Goal: Task Accomplishment & Management: Use online tool/utility

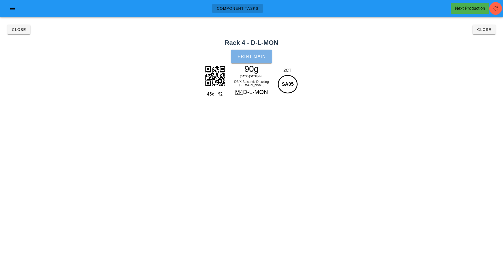
click at [253, 59] on button "Print Main" at bounding box center [251, 57] width 41 height 14
click at [481, 33] on button "Close" at bounding box center [484, 30] width 23 height 10
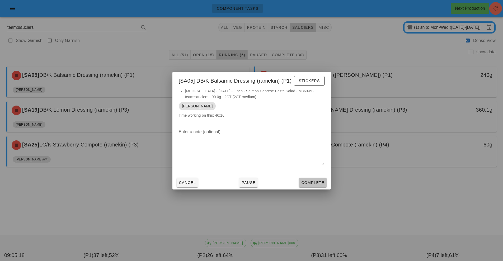
click at [309, 182] on span "Complete" at bounding box center [312, 183] width 23 height 4
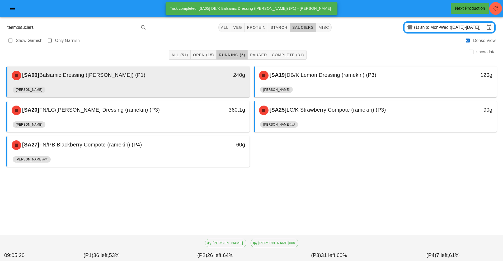
click at [188, 81] on div "240g" at bounding box center [218, 76] width 60 height 16
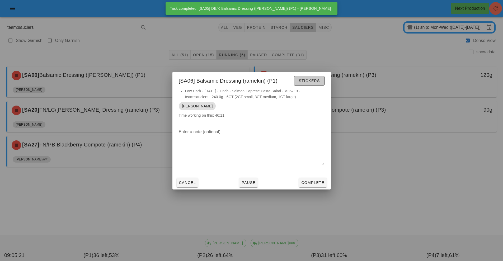
click at [320, 77] on button "Stickers" at bounding box center [309, 81] width 30 height 10
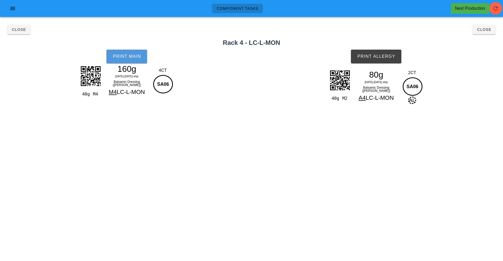
click at [132, 63] on button "Print Main" at bounding box center [126, 57] width 41 height 14
click at [382, 63] on button "Print Allergy" at bounding box center [376, 57] width 50 height 14
click at [483, 34] on button "Close" at bounding box center [484, 30] width 23 height 10
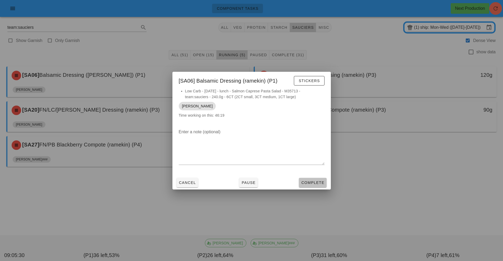
click at [313, 183] on span "Complete" at bounding box center [312, 183] width 23 height 4
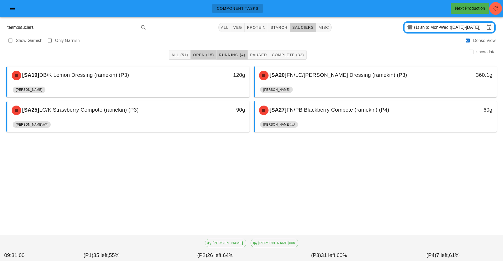
click at [204, 51] on button "Open (15)" at bounding box center [204, 55] width 26 height 10
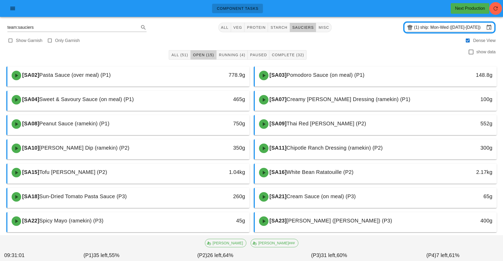
click at [200, 51] on button "Open (15)" at bounding box center [204, 55] width 26 height 10
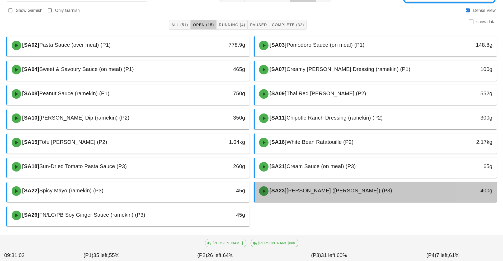
scroll to position [34, 0]
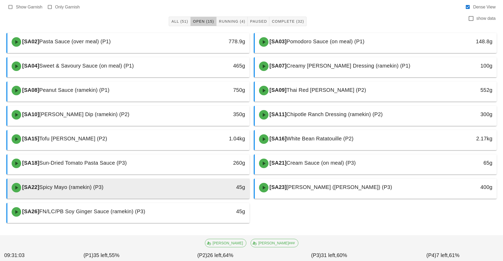
click at [207, 189] on div "45g" at bounding box center [218, 187] width 54 height 8
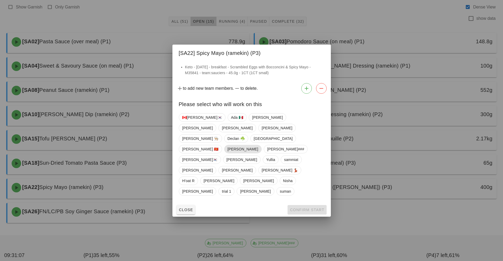
click at [258, 145] on span "[PERSON_NAME]" at bounding box center [242, 149] width 31 height 8
click at [317, 208] on span "Confirm Start" at bounding box center [307, 210] width 35 height 4
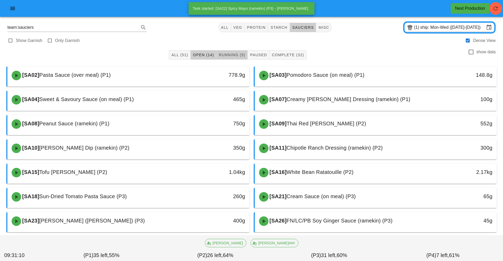
click at [228, 55] on span "Running (5)" at bounding box center [232, 55] width 27 height 4
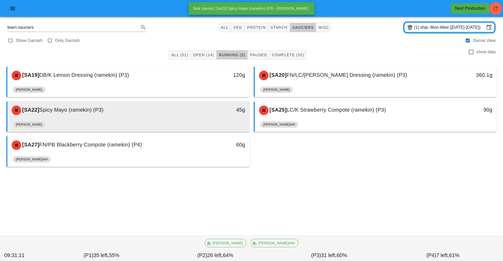
click at [176, 117] on div "[SA22] Spicy Mayo (ramekin) (P3)" at bounding box center [98, 110] width 180 height 16
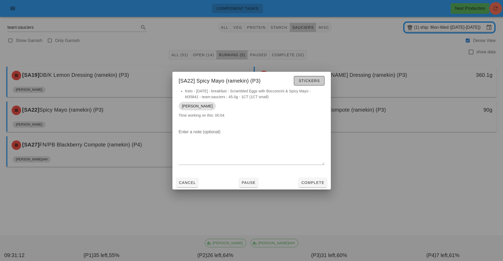
click at [309, 76] on button "Stickers" at bounding box center [309, 81] width 30 height 10
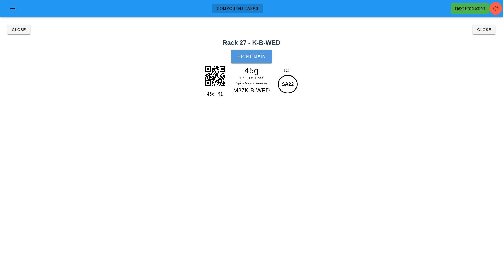
click at [252, 60] on button "Print Main" at bounding box center [251, 57] width 41 height 14
click at [478, 25] on button "Close" at bounding box center [484, 30] width 23 height 10
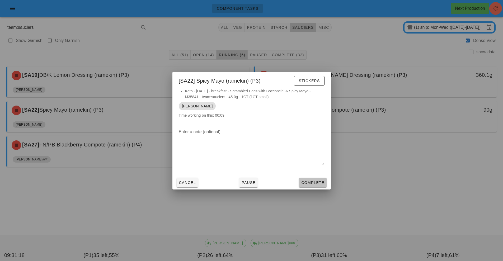
click at [313, 187] on button "Complete" at bounding box center [312, 183] width 27 height 10
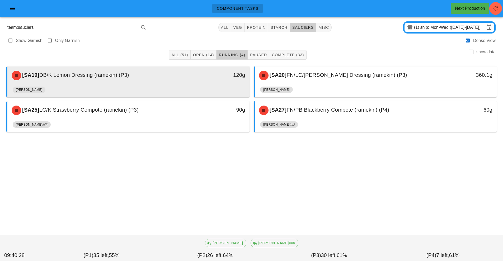
click at [197, 82] on div "120g" at bounding box center [218, 76] width 60 height 16
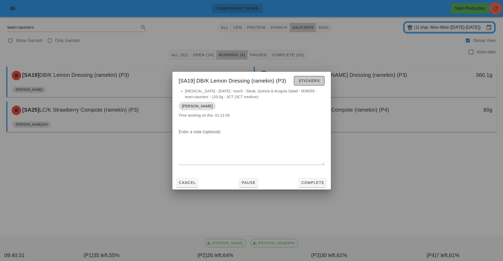
click at [304, 84] on button "Stickers" at bounding box center [309, 81] width 30 height 10
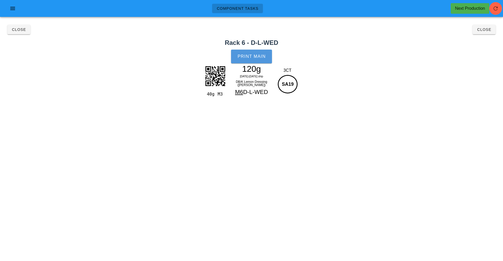
click at [253, 51] on button "Print Main" at bounding box center [251, 57] width 41 height 14
click at [484, 31] on span "Close" at bounding box center [484, 29] width 15 height 4
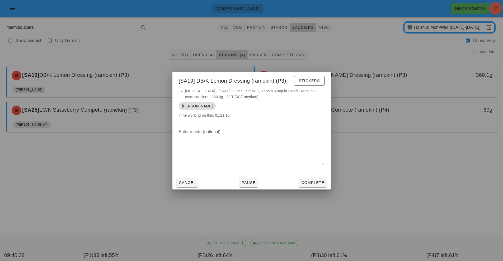
click at [393, 182] on div at bounding box center [251, 130] width 503 height 261
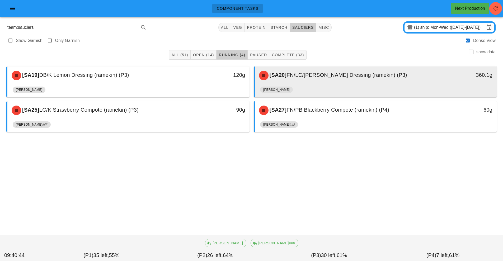
click at [360, 87] on div "[PERSON_NAME]" at bounding box center [376, 90] width 232 height 13
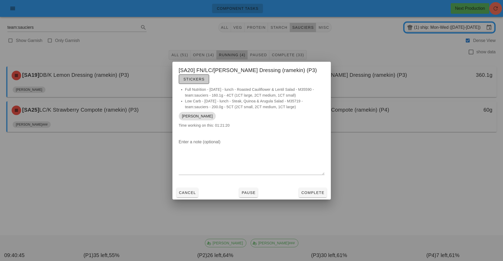
click at [206, 82] on button "Stickers" at bounding box center [194, 79] width 30 height 10
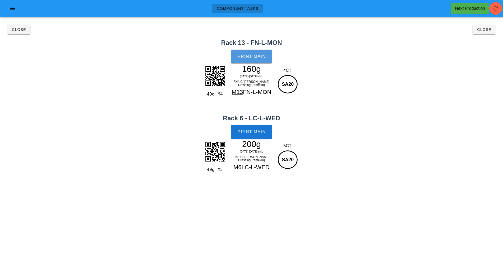
click at [261, 55] on span "Print Main" at bounding box center [251, 56] width 29 height 5
click at [265, 130] on span "Print Main" at bounding box center [251, 132] width 29 height 5
click at [495, 26] on button "Close" at bounding box center [484, 30] width 23 height 10
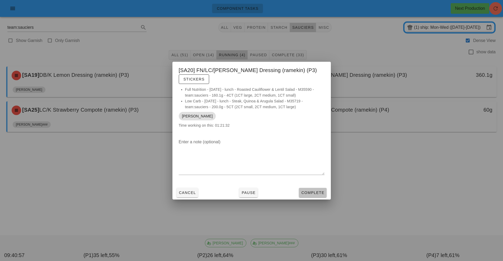
click at [324, 192] on span "Complete" at bounding box center [312, 193] width 23 height 4
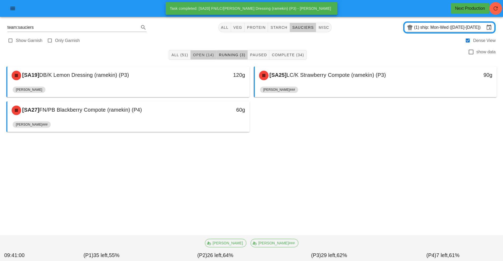
click at [198, 53] on span "Open (14)" at bounding box center [203, 55] width 21 height 4
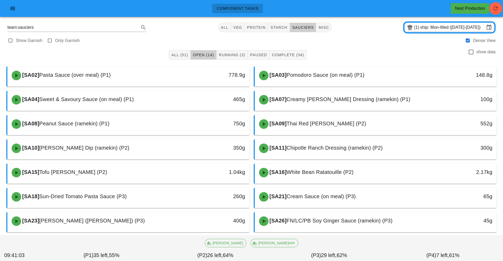
scroll to position [9, 0]
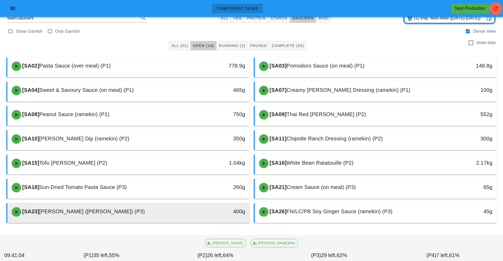
click at [228, 217] on div "400g" at bounding box center [218, 212] width 60 height 16
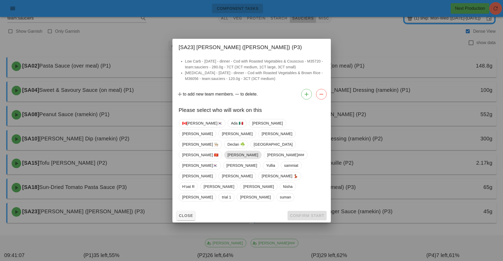
click at [258, 151] on span "[PERSON_NAME]" at bounding box center [242, 155] width 31 height 8
click at [312, 214] on span "Confirm Start" at bounding box center [307, 216] width 35 height 4
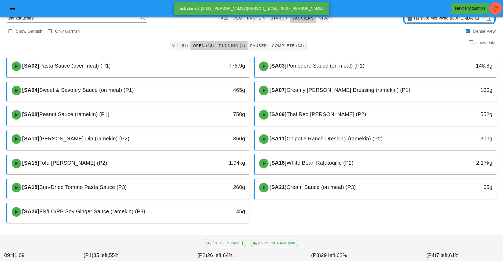
click at [241, 45] on span "Running (4)" at bounding box center [232, 46] width 27 height 4
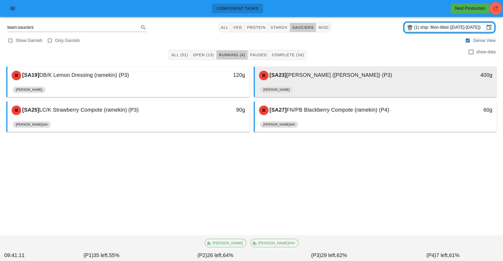
click at [313, 76] on span "[PERSON_NAME] ([PERSON_NAME]) (P3)" at bounding box center [339, 75] width 106 height 6
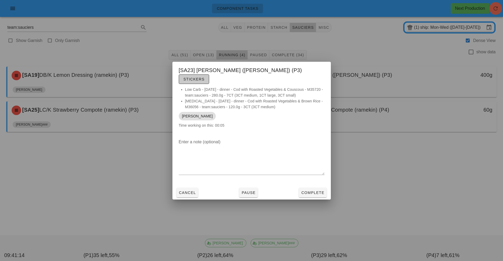
click at [205, 77] on span "Stickers" at bounding box center [193, 79] width 21 height 4
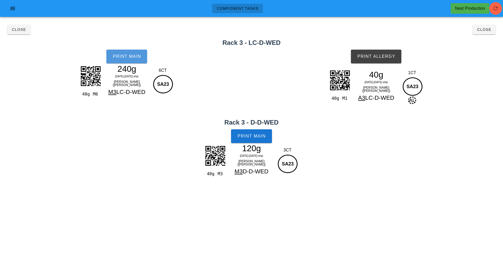
click at [130, 63] on button "Print Main" at bounding box center [126, 57] width 41 height 14
click at [265, 136] on span "Print Main" at bounding box center [251, 136] width 29 height 5
click at [382, 60] on button "Print Allergy" at bounding box center [376, 57] width 50 height 14
click at [487, 33] on button "Close" at bounding box center [484, 30] width 23 height 10
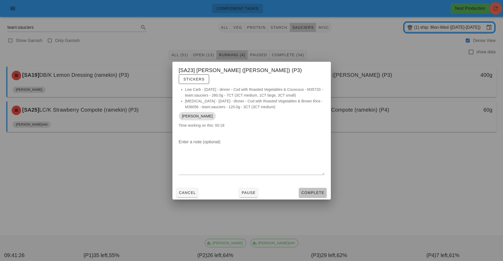
click at [320, 191] on button "Complete" at bounding box center [312, 193] width 27 height 10
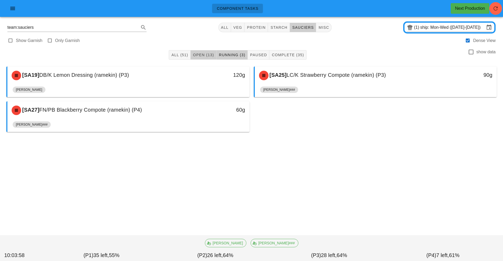
click at [203, 55] on span "Open (13)" at bounding box center [203, 55] width 21 height 4
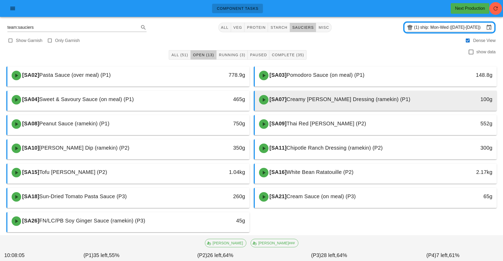
click at [313, 102] on span "Creamy [PERSON_NAME] Dressing (ramekin) (P1)" at bounding box center [348, 99] width 124 height 6
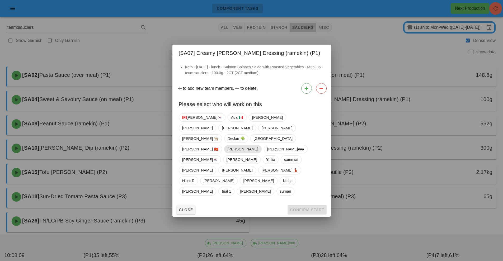
click at [261, 145] on span "[PERSON_NAME]" at bounding box center [242, 149] width 37 height 8
click at [309, 208] on span "Confirm Start" at bounding box center [307, 210] width 35 height 4
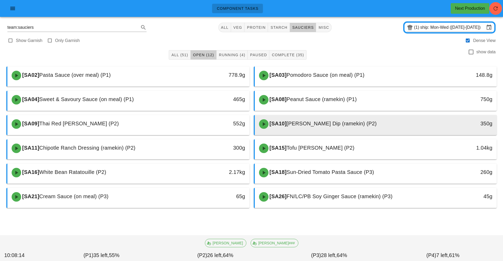
click at [301, 129] on div "[SA10] [PERSON_NAME] Dip (ramekin) (P2)" at bounding box center [346, 124] width 180 height 16
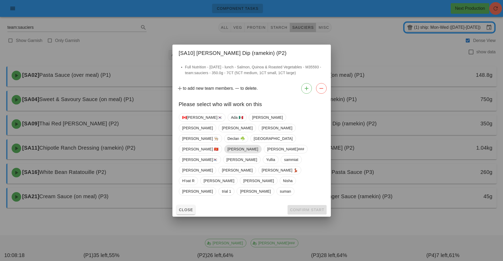
click at [258, 145] on span "[PERSON_NAME]" at bounding box center [242, 149] width 31 height 8
click at [306, 205] on button "Confirm Start" at bounding box center [307, 210] width 39 height 10
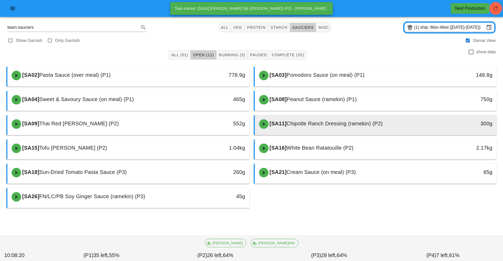
click at [317, 124] on span "Chipotle Ranch Dressing (ramekin) (P2)" at bounding box center [334, 124] width 96 height 6
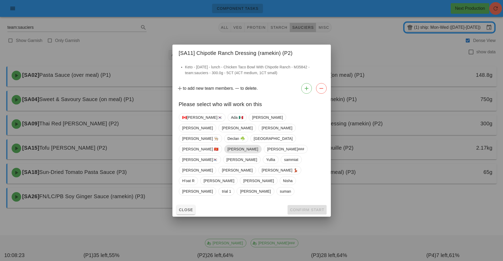
click at [258, 146] on span "[PERSON_NAME]" at bounding box center [242, 149] width 31 height 8
click at [308, 205] on button "Confirm Start" at bounding box center [307, 210] width 39 height 10
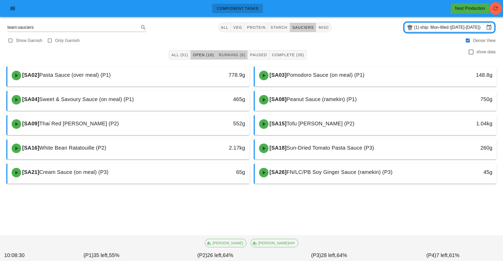
click at [235, 53] on span "Running (6)" at bounding box center [232, 55] width 27 height 4
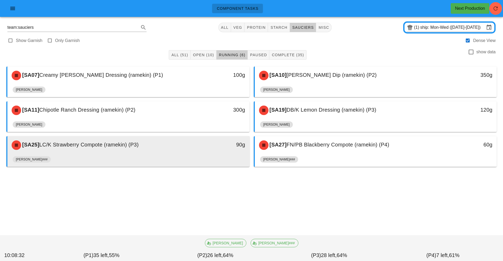
click at [199, 149] on div "90g" at bounding box center [218, 145] width 60 height 16
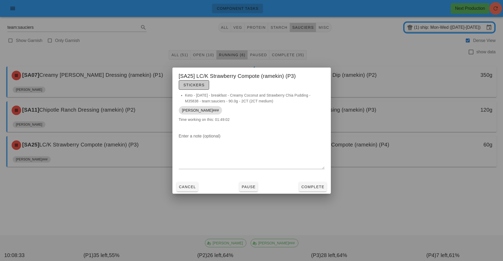
click at [197, 88] on button "Stickers" at bounding box center [194, 85] width 30 height 10
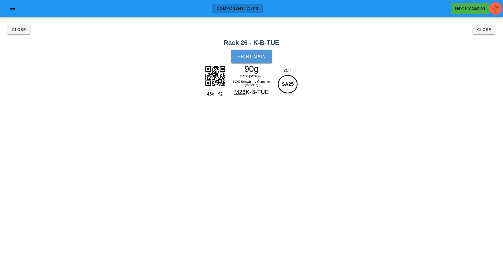
click at [252, 58] on span "Print Main" at bounding box center [251, 56] width 29 height 5
click at [20, 28] on span "Close" at bounding box center [19, 29] width 15 height 4
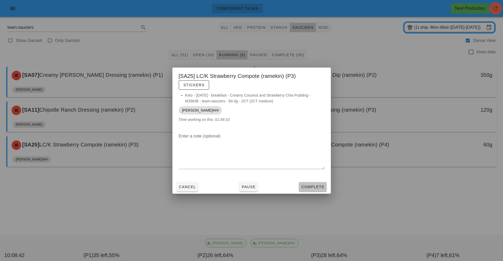
click at [320, 187] on span "Complete" at bounding box center [312, 187] width 23 height 4
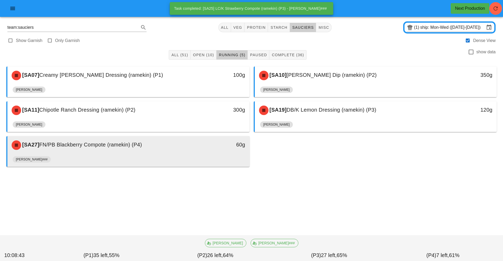
click at [197, 154] on div "[PERSON_NAME]###" at bounding box center [129, 160] width 232 height 13
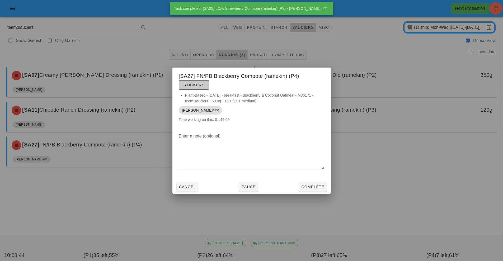
click at [201, 84] on span "Stickers" at bounding box center [193, 85] width 21 height 4
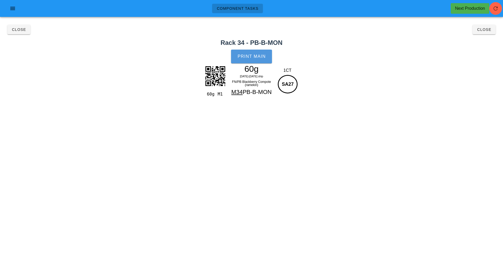
click at [254, 58] on span "Print Main" at bounding box center [251, 56] width 29 height 5
click at [16, 30] on span "Close" at bounding box center [19, 29] width 15 height 4
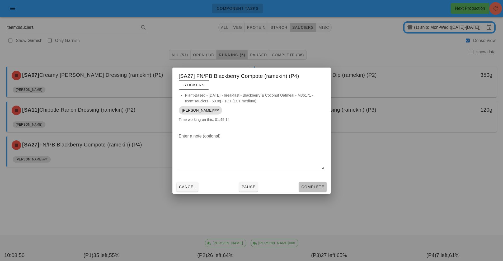
click at [318, 189] on span "Complete" at bounding box center [312, 187] width 23 height 4
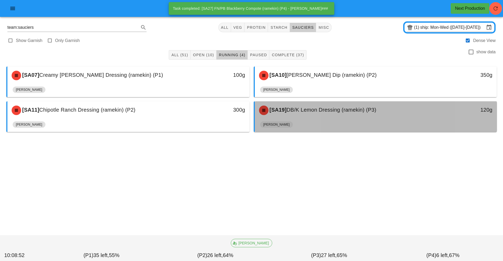
click at [323, 115] on div "[SA19] DB/K Lemon Dressing (ramekin) (P3)" at bounding box center [346, 110] width 180 height 16
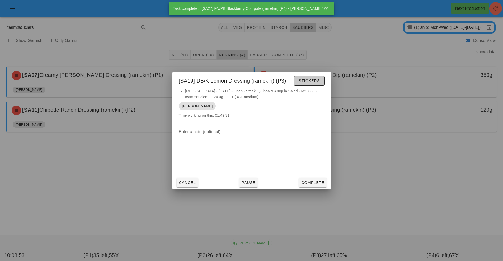
click at [310, 81] on span "Stickers" at bounding box center [308, 81] width 21 height 4
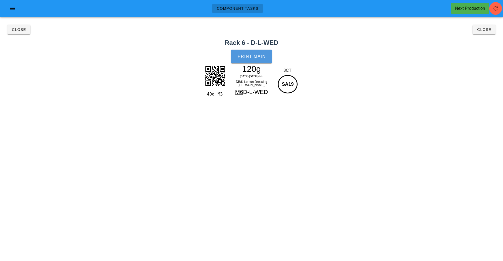
click at [247, 53] on button "Print Main" at bounding box center [251, 57] width 41 height 14
click at [25, 30] on span "Close" at bounding box center [19, 29] width 15 height 4
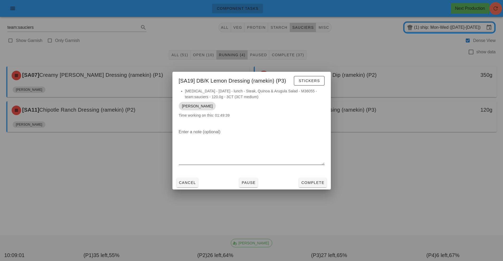
click at [312, 170] on div at bounding box center [252, 169] width 146 height 4
click at [304, 182] on span "Complete" at bounding box center [312, 183] width 23 height 4
